Goal: Transaction & Acquisition: Download file/media

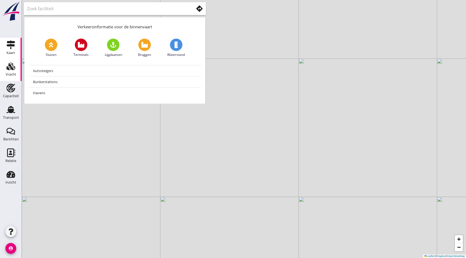
click at [12, 70] on icon "Vracht" at bounding box center [10, 66] width 9 height 9
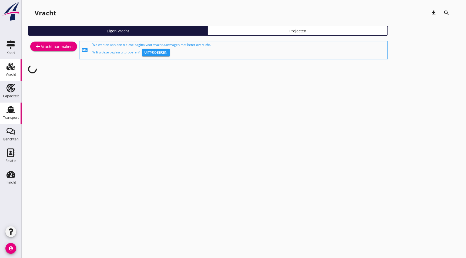
click at [7, 110] on use at bounding box center [10, 109] width 9 height 7
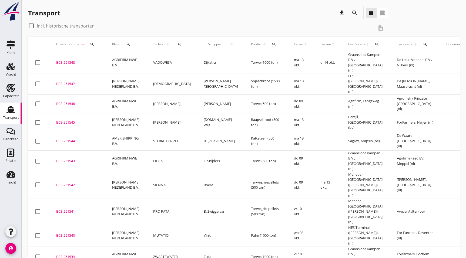
click at [76, 139] on div "BCS-251544" at bounding box center [77, 141] width 43 height 5
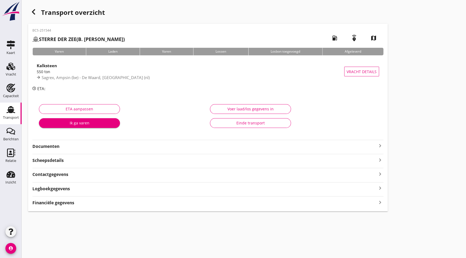
click at [48, 145] on strong "Documenten" at bounding box center [204, 147] width 345 height 6
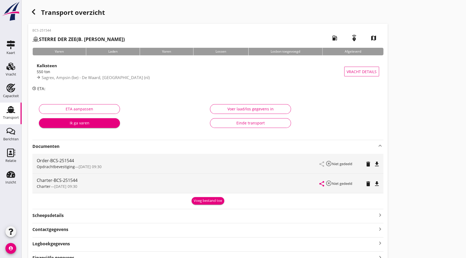
click at [376, 183] on icon "file_download" at bounding box center [377, 184] width 6 height 6
click at [36, 10] on icon "button" at bounding box center [33, 12] width 6 height 6
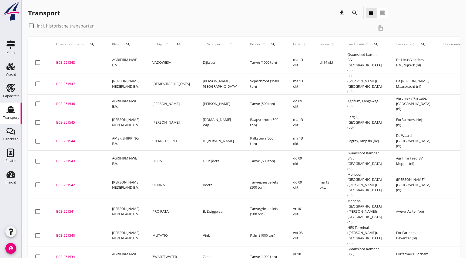
click at [69, 120] on div "BCS-251545" at bounding box center [77, 122] width 43 height 5
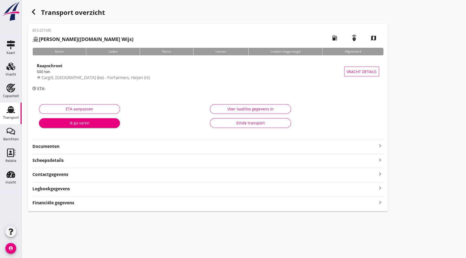
click at [44, 147] on strong "Documenten" at bounding box center [204, 147] width 345 height 6
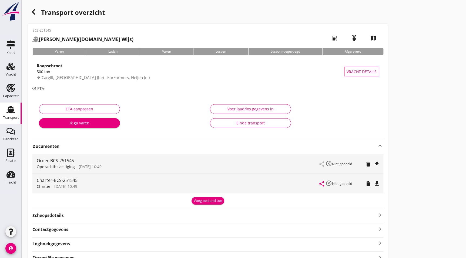
click at [376, 184] on icon "file_download" at bounding box center [377, 184] width 6 height 6
click at [34, 8] on div "button" at bounding box center [33, 11] width 11 height 11
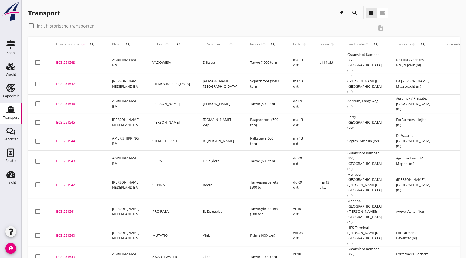
click at [67, 101] on div "BCS-251546" at bounding box center [77, 103] width 43 height 5
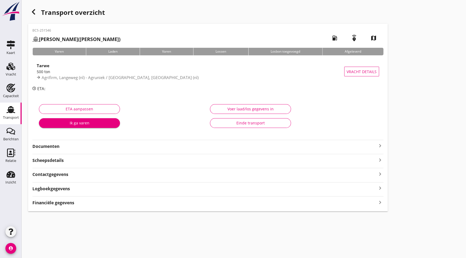
drag, startPoint x: 60, startPoint y: 145, endPoint x: 62, endPoint y: 150, distance: 5.1
click at [60, 145] on strong "Documenten" at bounding box center [204, 147] width 345 height 6
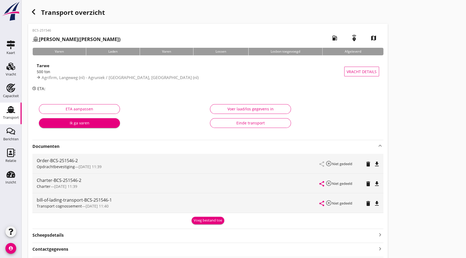
click at [376, 183] on icon "file_download" at bounding box center [377, 184] width 6 height 6
click at [33, 6] on div "button" at bounding box center [33, 11] width 11 height 11
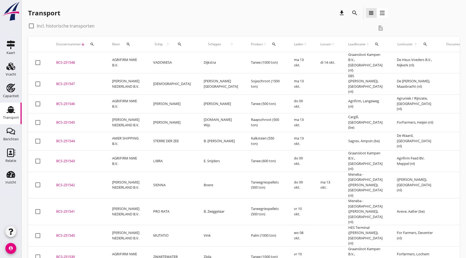
click at [155, 61] on td "VADOWESA" at bounding box center [172, 62] width 51 height 21
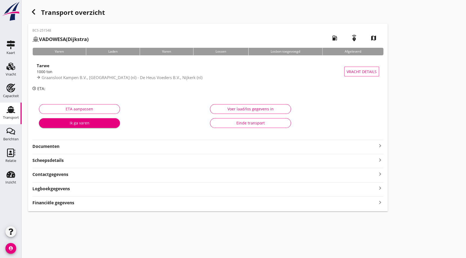
click at [62, 149] on strong "Documenten" at bounding box center [204, 147] width 345 height 6
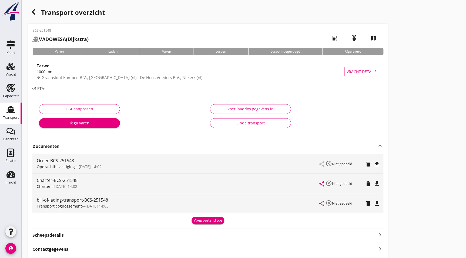
click at [376, 184] on icon "file_download" at bounding box center [377, 184] width 6 height 6
click at [33, 11] on use "button" at bounding box center [33, 11] width 3 height 5
